Goal: Task Accomplishment & Management: Manage account settings

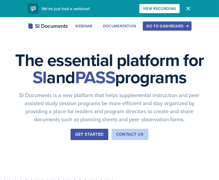
click at [189, 25] on button "Go to Dashboard" at bounding box center [166, 26] width 48 height 9
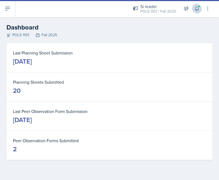
click at [196, 5] on button at bounding box center [197, 9] width 10 height 10
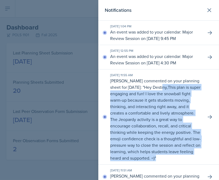
drag, startPoint x: 171, startPoint y: 84, endPoint x: 176, endPoint y: 161, distance: 76.4
click at [176, 161] on div "[DATE] 11:55 AM [PERSON_NAME] commented on your planning sheet for [DATE]: " He…" at bounding box center [158, 117] width 120 height 95
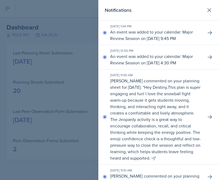
click at [177, 156] on p "[PERSON_NAME] commented on your planning sheet for [DATE]: " Hey Destiny, This …" at bounding box center [155, 120] width 91 height 84
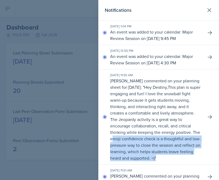
drag, startPoint x: 177, startPoint y: 156, endPoint x: 113, endPoint y: 134, distance: 67.4
click at [113, 134] on p "[PERSON_NAME] commented on your planning sheet for [DATE]: " Hey Destiny, This …" at bounding box center [155, 120] width 91 height 84
click at [113, 134] on p "This plan is super engaging and fun! I love the snowball fight warm-up because …" at bounding box center [155, 122] width 90 height 77
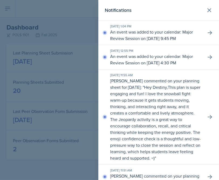
drag, startPoint x: 209, startPoint y: 9, endPoint x: 174, endPoint y: 66, distance: 66.7
click at [174, 66] on div "Notifications [DATE] 1:04 PM An event was added to your calendar: Major Review …" at bounding box center [158, 90] width 120 height 180
click at [209, 58] on icon at bounding box center [209, 57] width 5 height 5
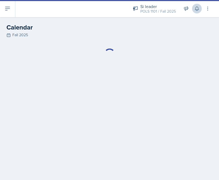
click at [194, 9] on icon at bounding box center [196, 8] width 5 height 5
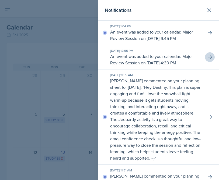
click at [80, 53] on div at bounding box center [109, 90] width 219 height 180
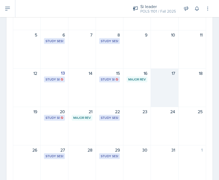
scroll to position [80, 0]
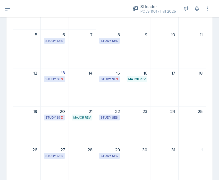
click at [191, 5] on div "Si leader POLS 1101 / Fall 2025 Si leader POLS 1101 / Fall 2025 Si leader POLS …" at bounding box center [167, 8] width 85 height 17
click at [194, 7] on icon at bounding box center [196, 8] width 5 height 5
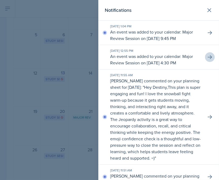
scroll to position [0, 0]
click at [47, 10] on div at bounding box center [109, 90] width 219 height 180
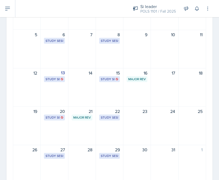
click at [9, 10] on icon at bounding box center [7, 8] width 6 height 6
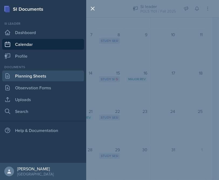
click at [35, 73] on link "Planning Sheets" at bounding box center [43, 76] width 82 height 11
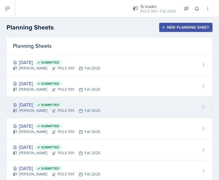
click at [41, 106] on div "[DATE] Submitted" at bounding box center [56, 104] width 87 height 7
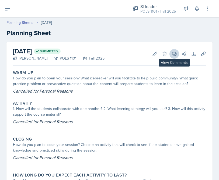
click at [176, 55] on icon at bounding box center [173, 53] width 5 height 5
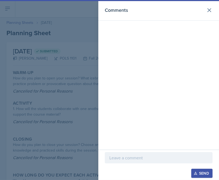
click at [56, 36] on div at bounding box center [109, 90] width 219 height 180
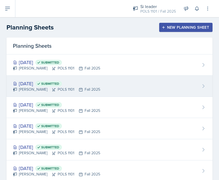
click at [40, 81] on div "[DATE] Submitted" at bounding box center [56, 83] width 87 height 7
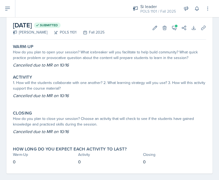
scroll to position [26, 0]
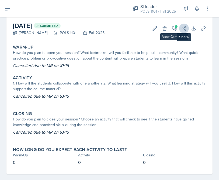
click at [179, 28] on button "Share" at bounding box center [184, 29] width 10 height 10
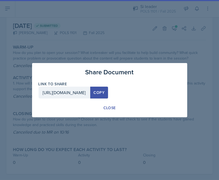
click at [170, 29] on div at bounding box center [109, 90] width 219 height 180
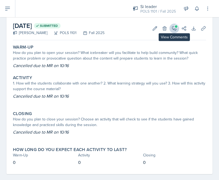
click at [171, 30] on icon at bounding box center [173, 28] width 5 height 5
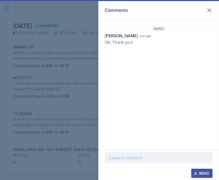
click at [94, 25] on div at bounding box center [109, 90] width 219 height 180
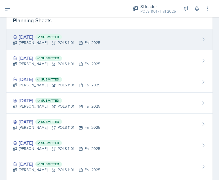
click at [57, 45] on div "[PERSON_NAME] POLS 1101 Fall 2025" at bounding box center [56, 43] width 87 height 6
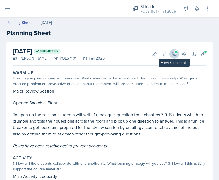
click at [171, 52] on icon at bounding box center [173, 53] width 5 height 5
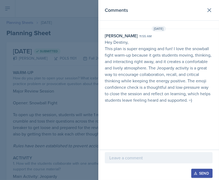
click at [70, 67] on div at bounding box center [109, 90] width 219 height 180
